Goal: Task Accomplishment & Management: Manage account settings

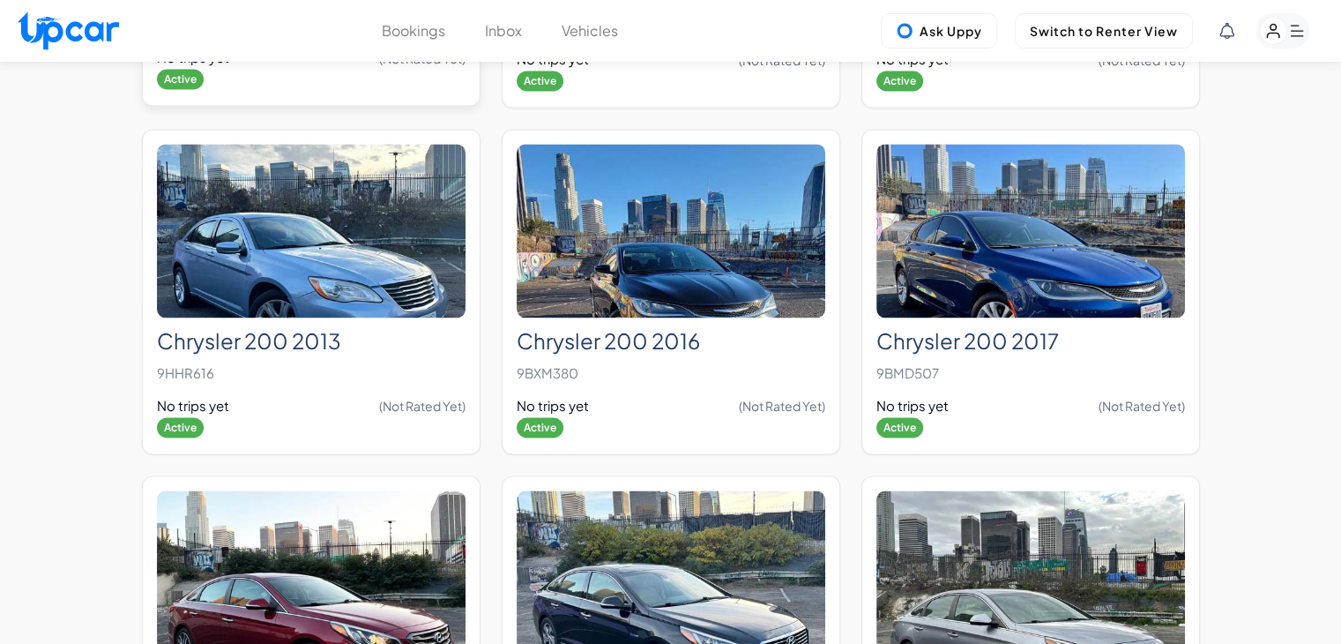
scroll to position [2557, 0]
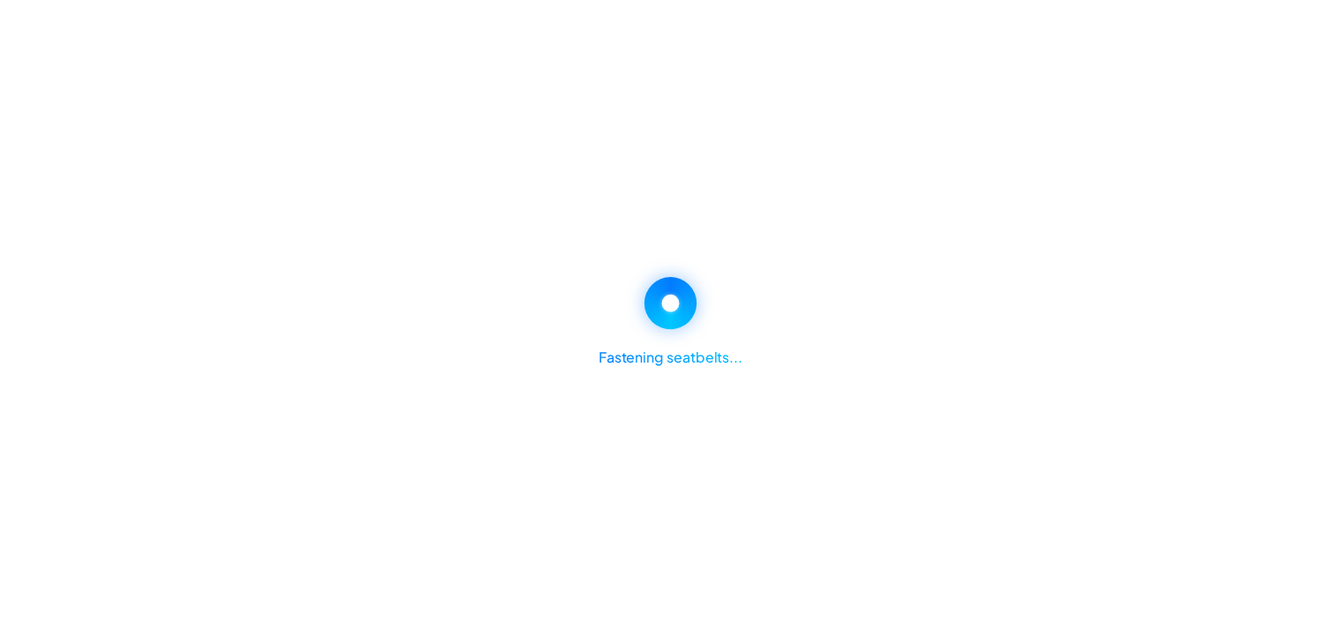
scroll to position [2557, 0]
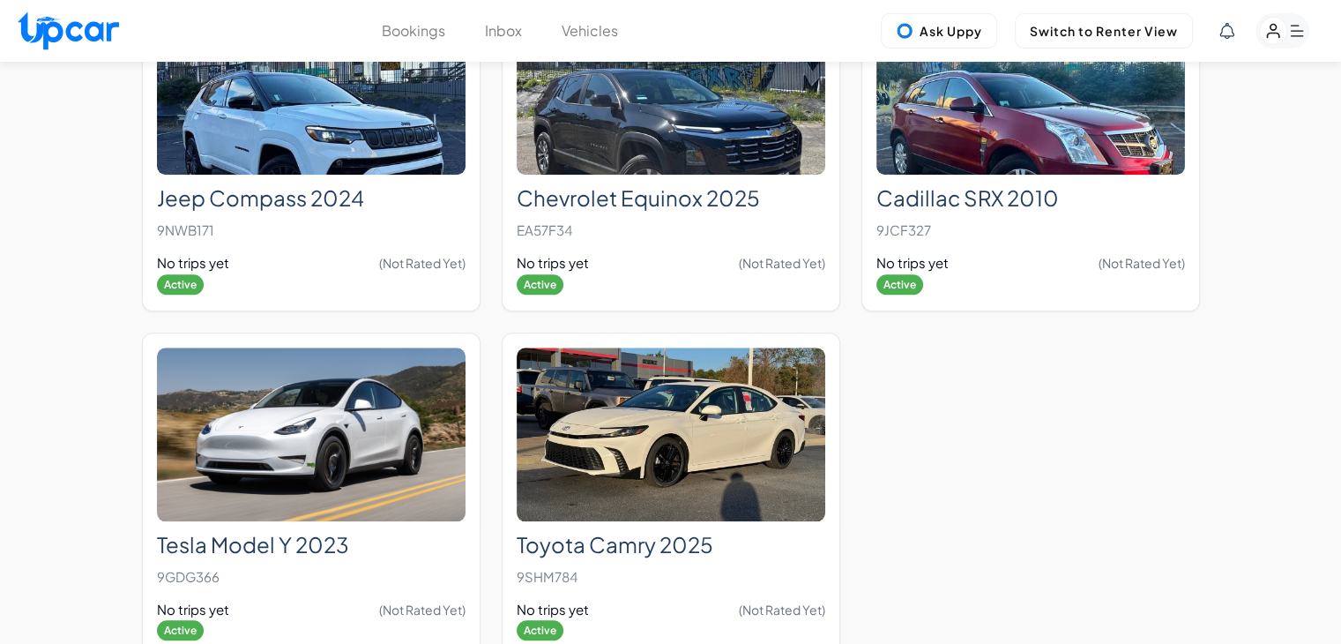
drag, startPoint x: 1353, startPoint y: 121, endPoint x: 1353, endPoint y: 590, distance: 469.0
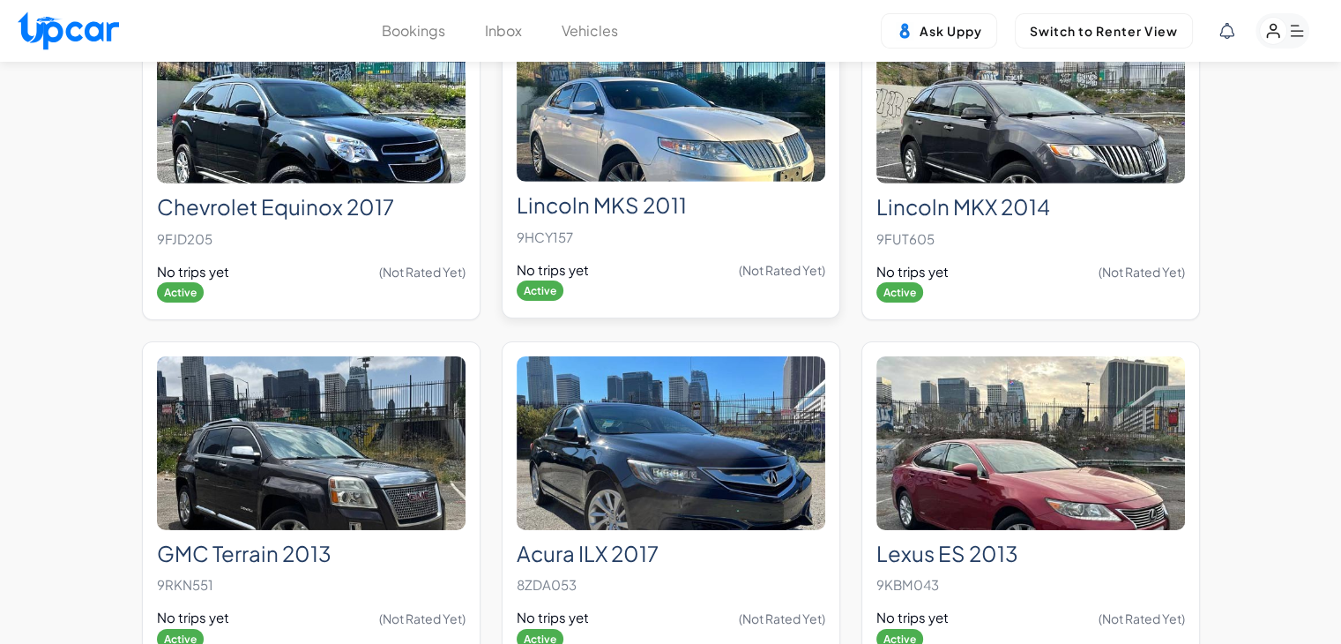
scroll to position [12406, 0]
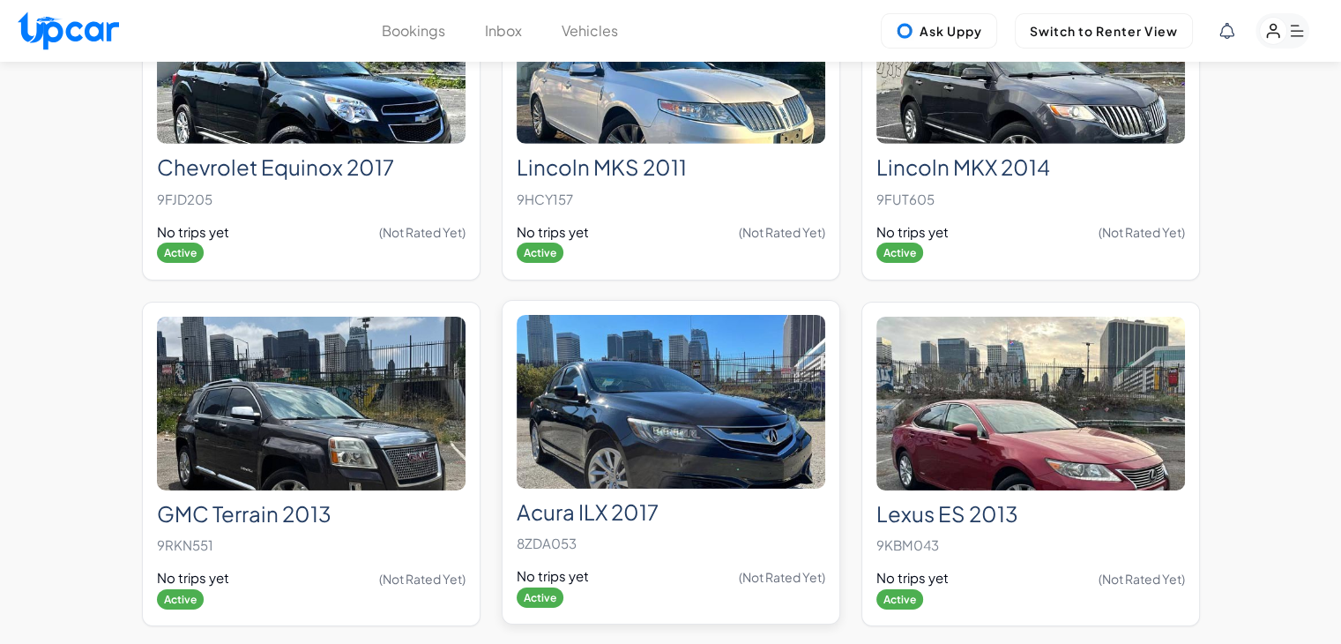
click at [733, 391] on img at bounding box center [671, 402] width 309 height 174
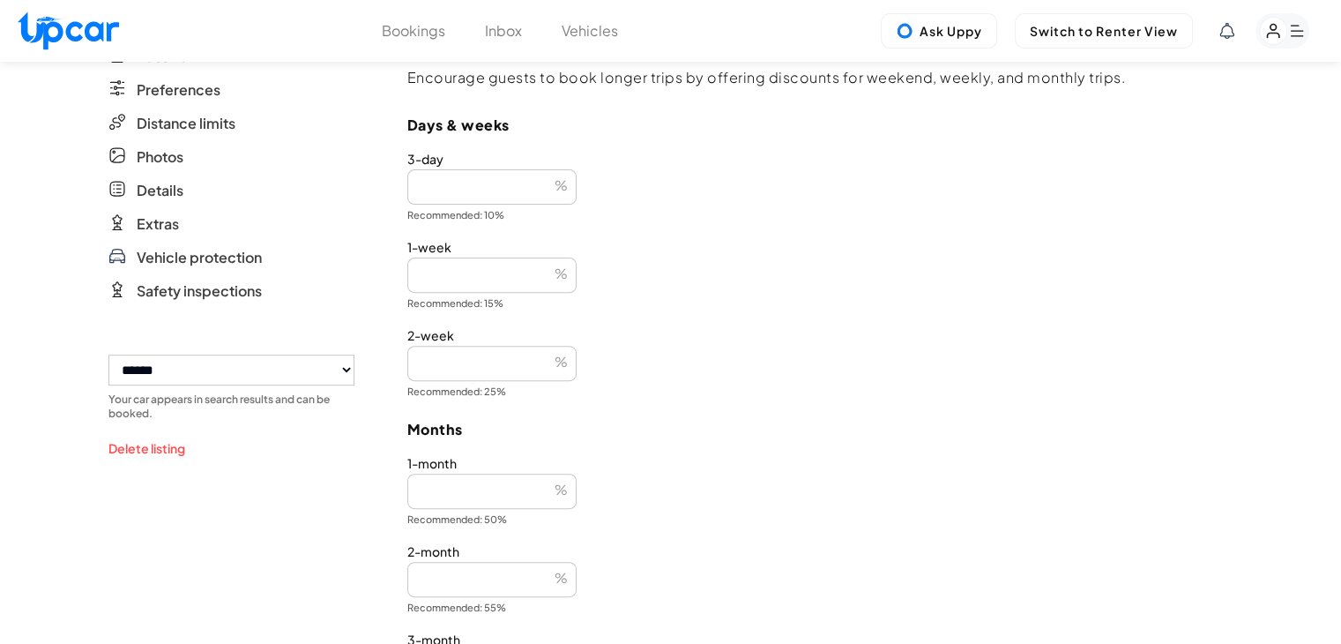
scroll to position [617, 0]
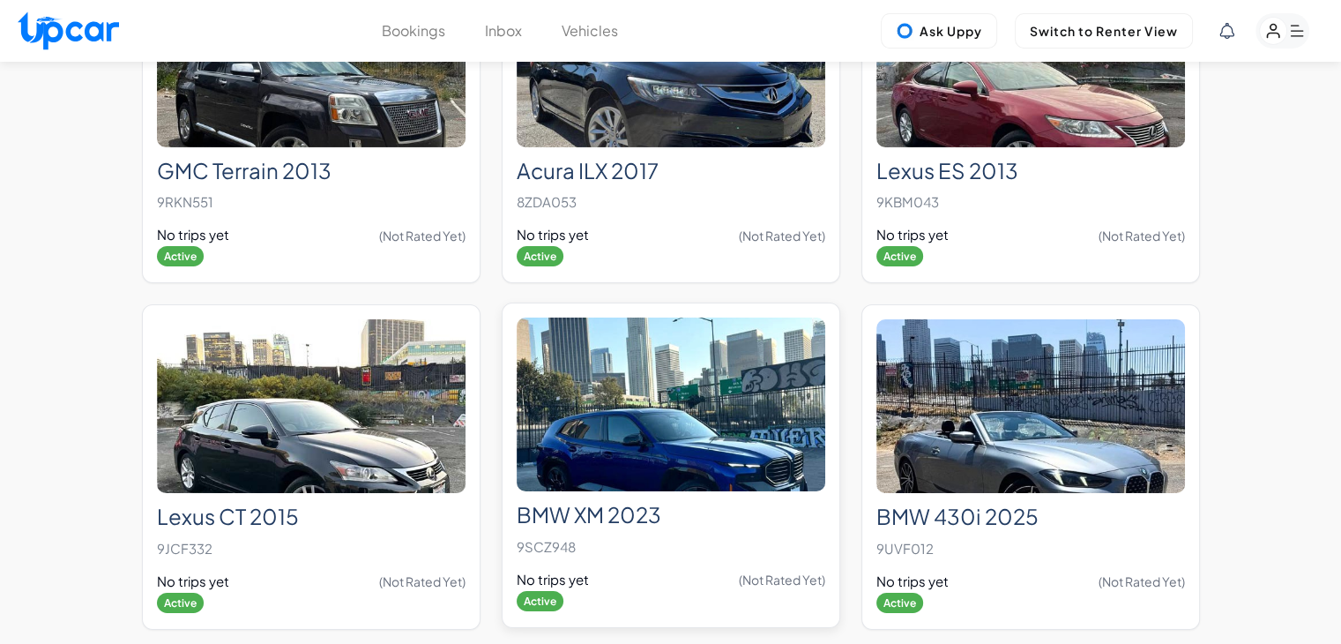
scroll to position [12750, 0]
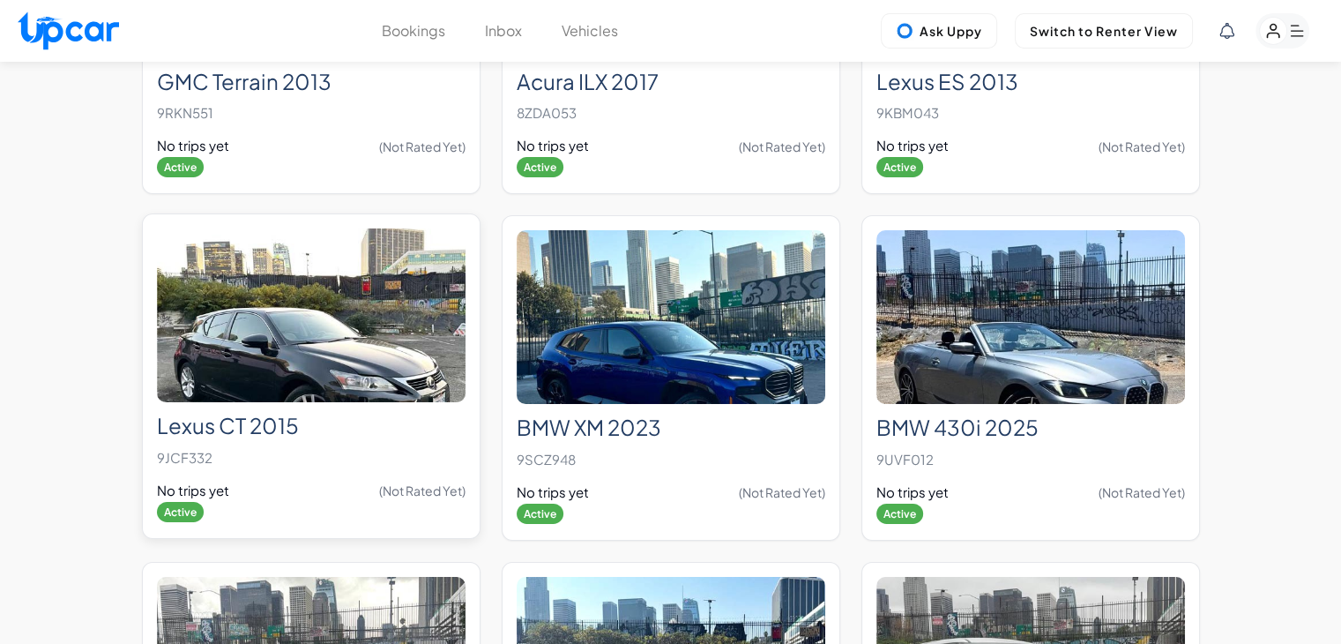
click at [362, 306] on img at bounding box center [311, 315] width 309 height 174
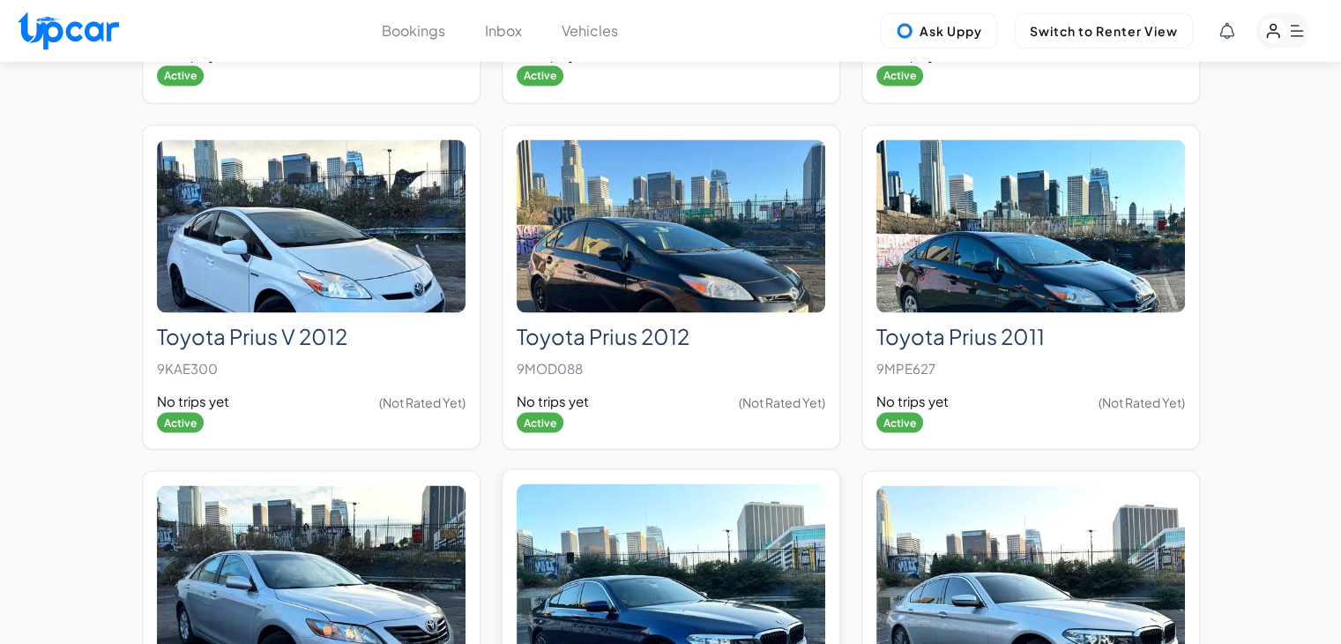
scroll to position [9742, 0]
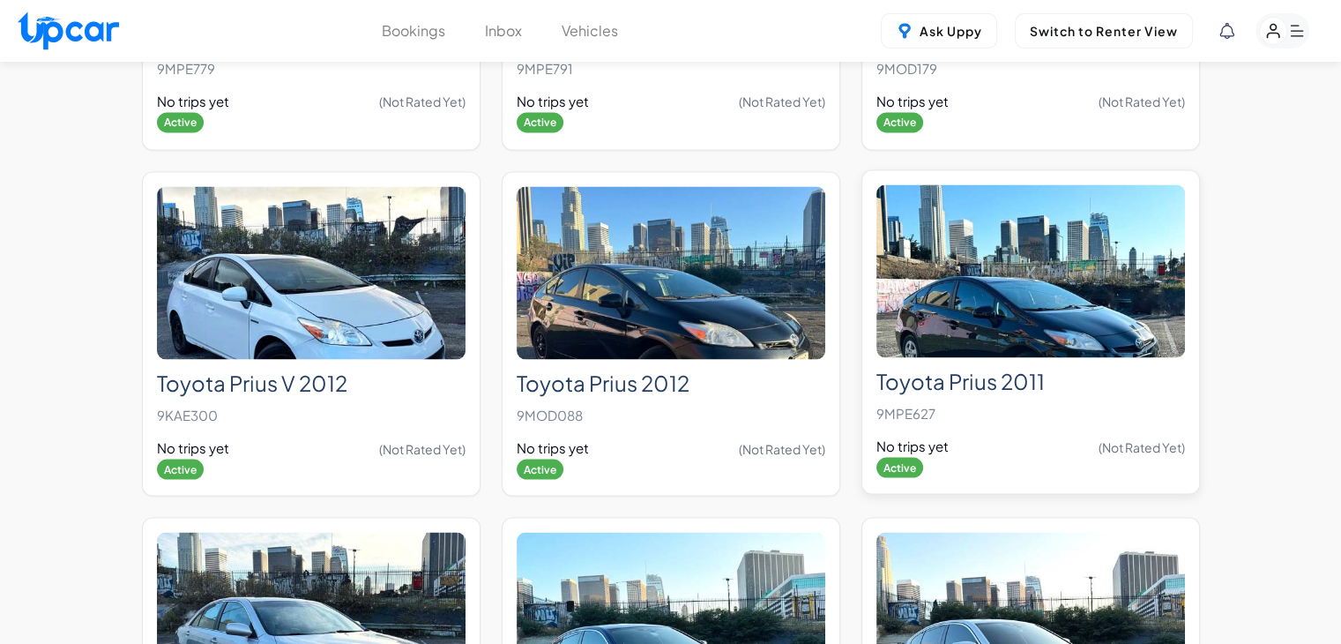
click at [942, 303] on img at bounding box center [1030, 271] width 309 height 174
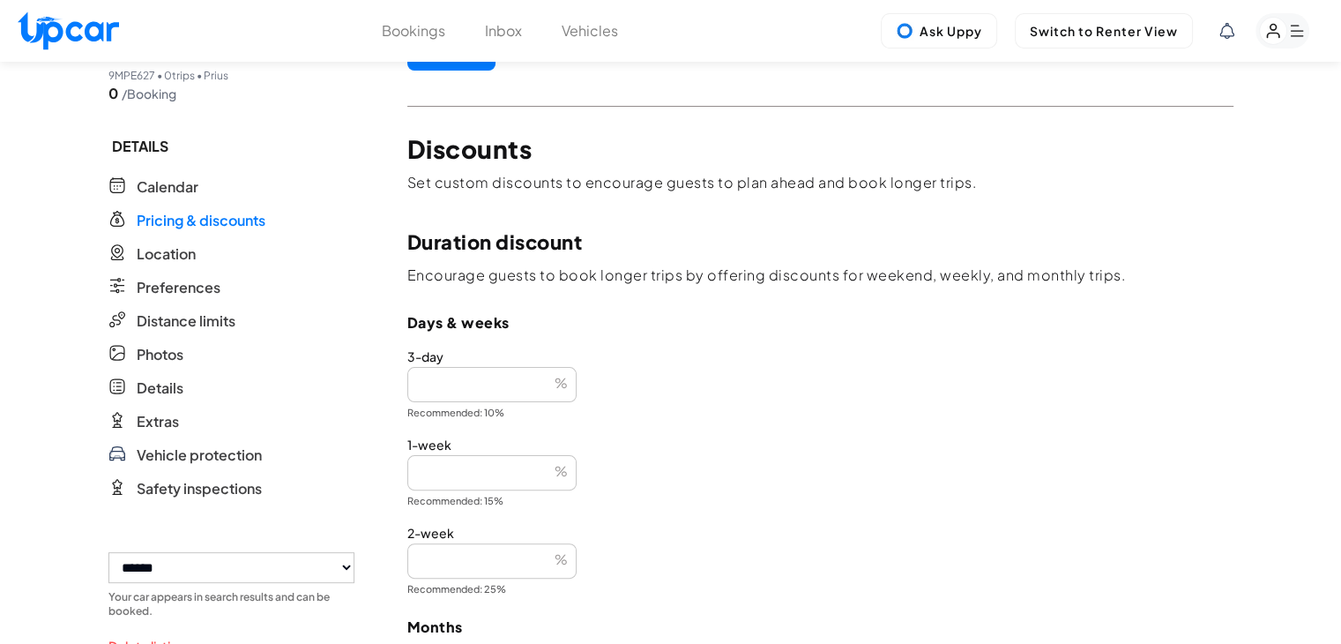
scroll to position [441, 0]
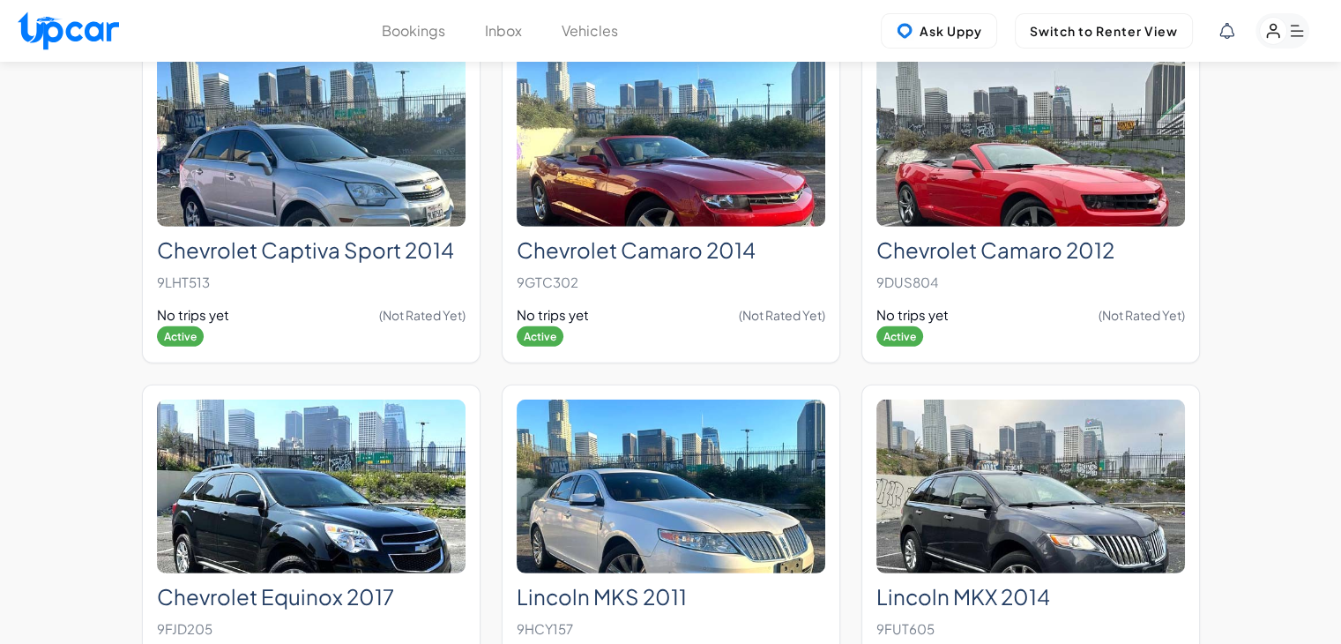
scroll to position [12350, 0]
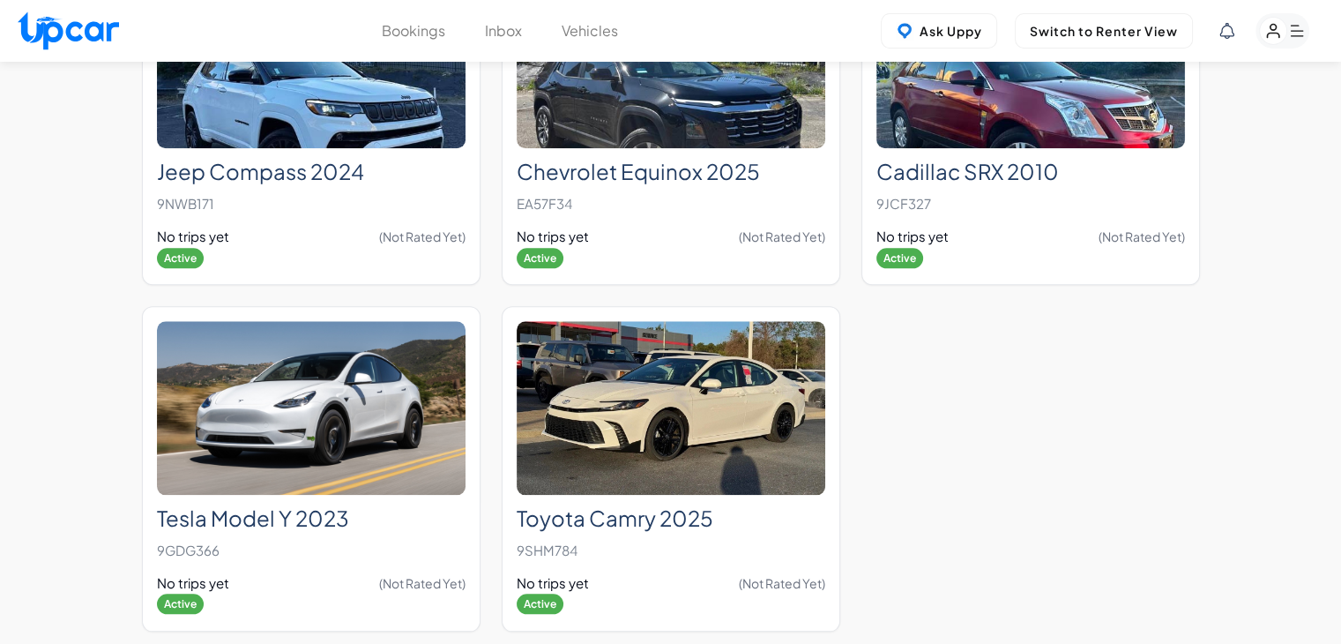
scroll to position [15259, 0]
